Goal: Find specific page/section: Find specific page/section

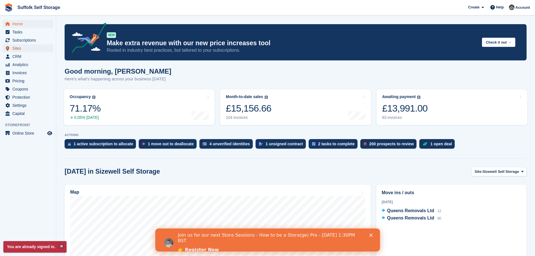
click at [19, 49] on span "Sites" at bounding box center [29, 48] width 34 height 8
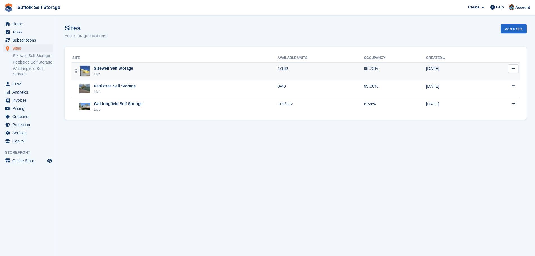
click at [125, 71] on div "Sizewell Self Storage" at bounding box center [113, 68] width 39 height 6
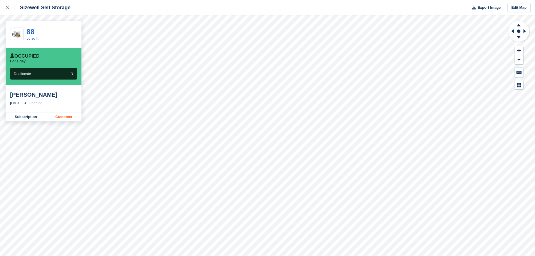
click at [70, 119] on link "Customer" at bounding box center [63, 116] width 35 height 9
